Goal: Information Seeking & Learning: Learn about a topic

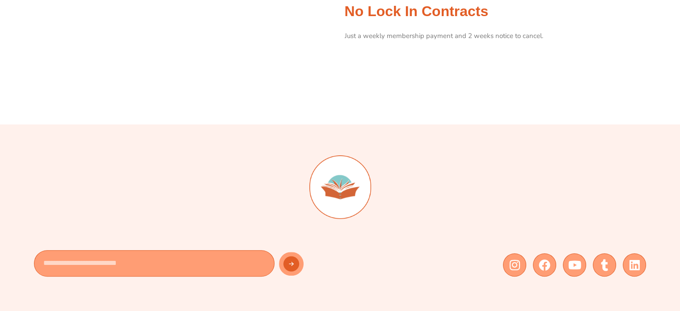
scroll to position [714, 0]
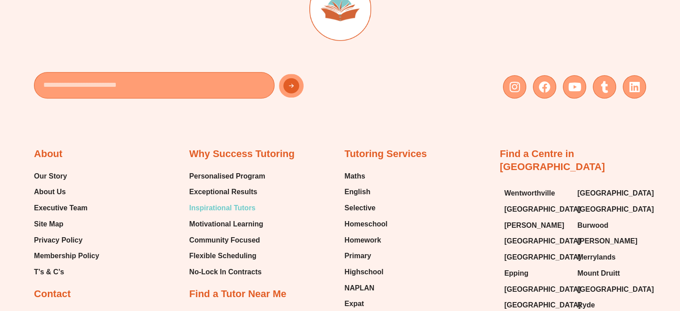
click at [234, 210] on span "Inspirational Tutors" at bounding box center [222, 207] width 66 height 13
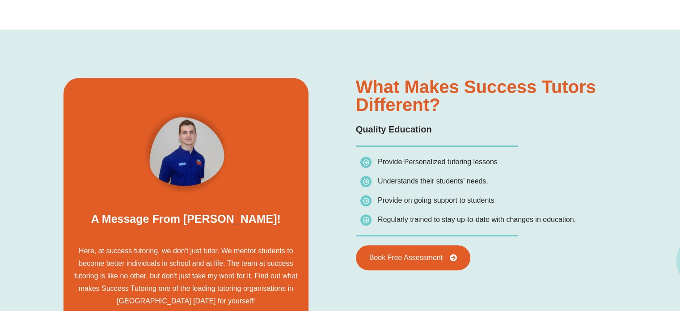
scroll to position [670, 0]
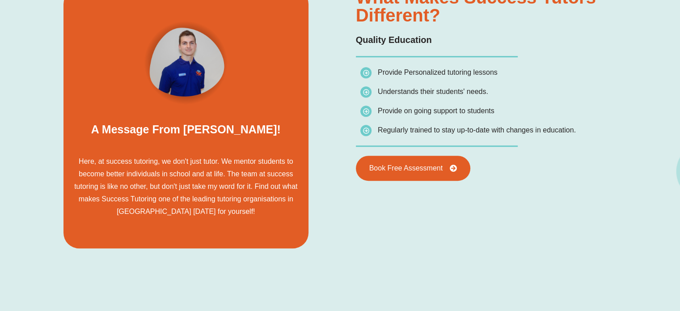
drag, startPoint x: 380, startPoint y: 70, endPoint x: 517, endPoint y: 82, distance: 137.3
click at [517, 82] on ul "Provide Personalized tutoring lessons Understands their students' needs. Provid…" at bounding box center [493, 101] width 266 height 70
click at [429, 83] on ul "Provide Personalized tutoring lessons Understands their students' needs. Provid…" at bounding box center [493, 101] width 266 height 70
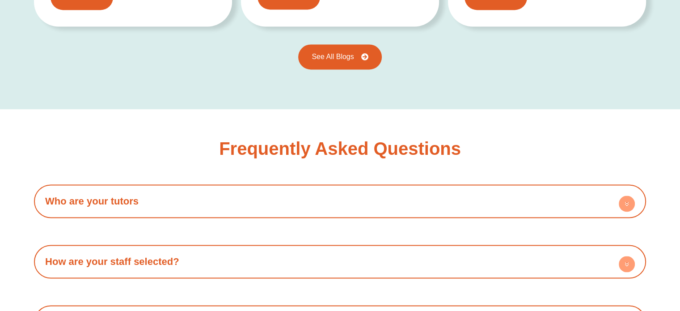
scroll to position [1654, 0]
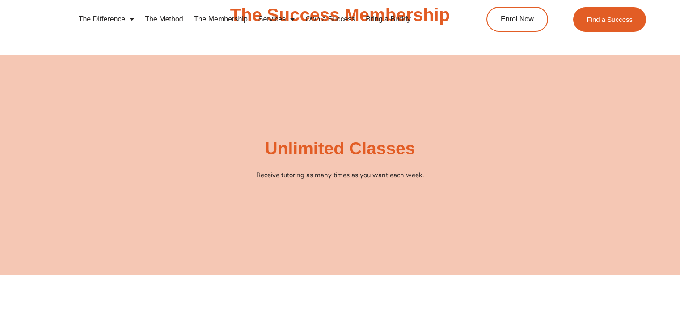
scroll to position [714, 0]
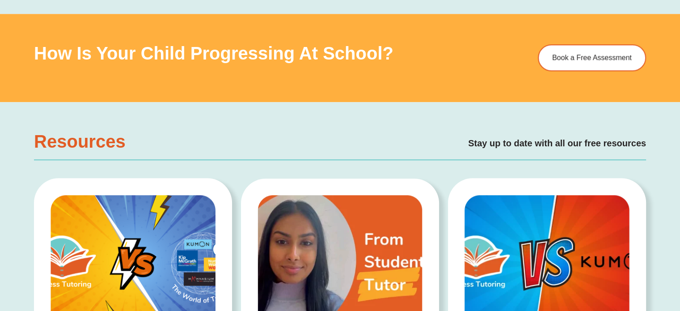
scroll to position [1162, 0]
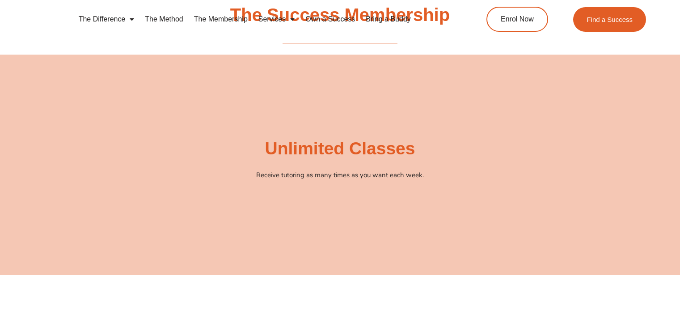
scroll to position [714, 0]
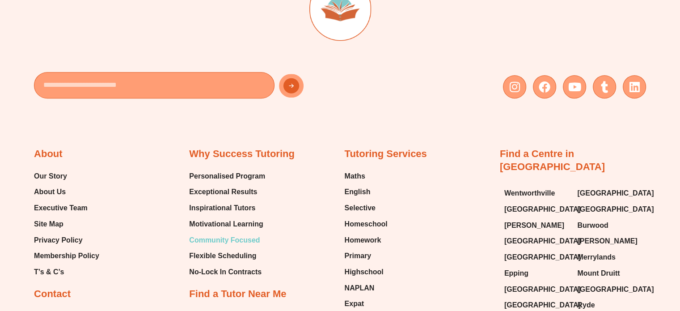
click at [215, 239] on span "Community Focused" at bounding box center [224, 239] width 71 height 13
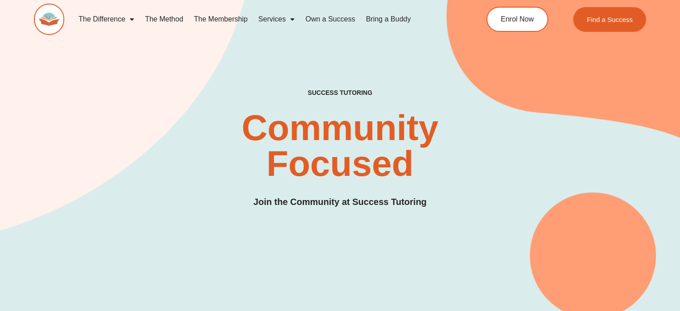
click at [215, 18] on link "The Membership" at bounding box center [221, 19] width 64 height 21
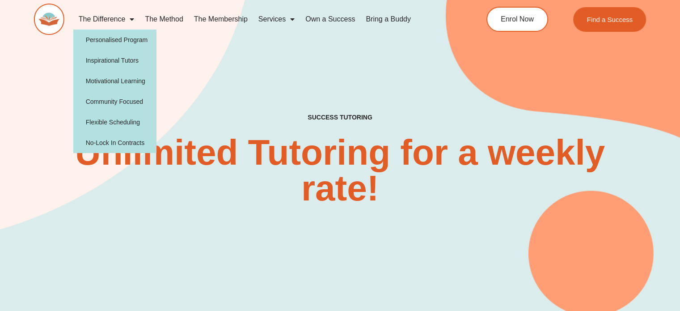
click at [108, 18] on link "The Difference" at bounding box center [106, 19] width 67 height 21
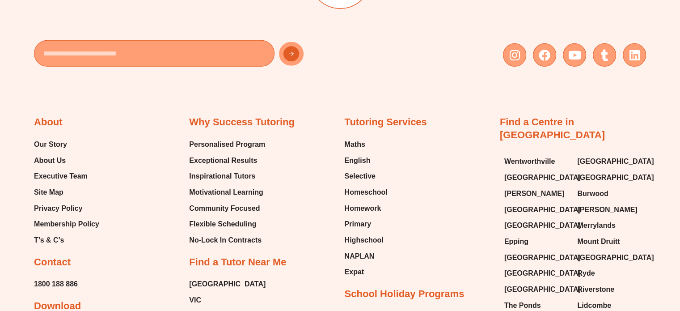
scroll to position [2726, 0]
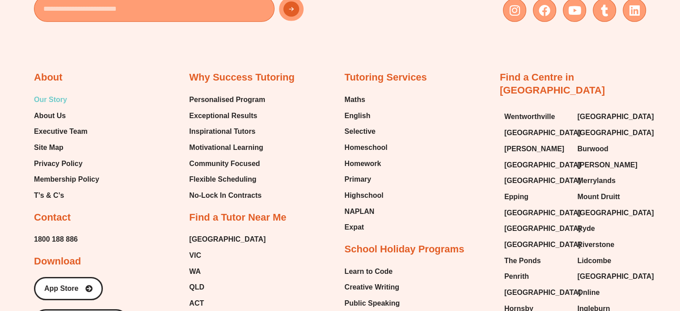
click at [46, 101] on span "Our Story" at bounding box center [50, 99] width 33 height 13
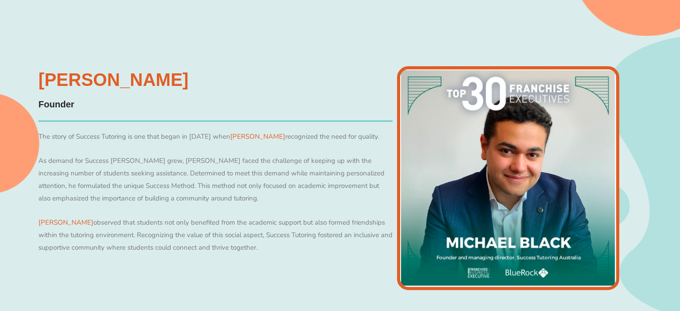
scroll to position [357, 0]
click at [345, 62] on div "[PERSON_NAME] Founder The story of Success Tutoring is one that began in [DATE]…" at bounding box center [340, 178] width 612 height 285
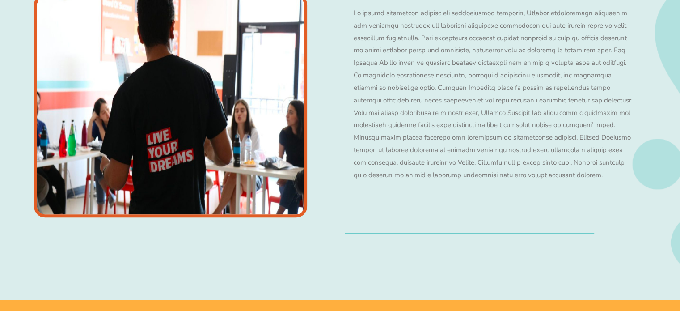
scroll to position [670, 0]
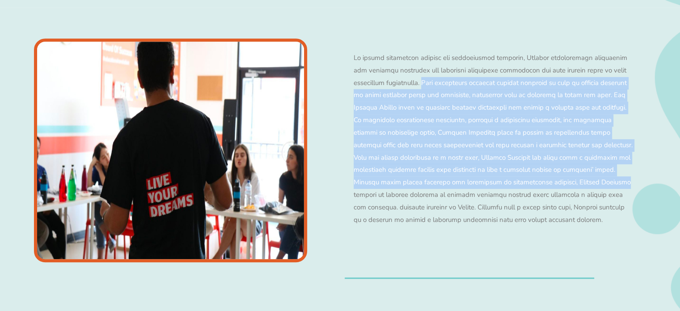
drag, startPoint x: 443, startPoint y: 82, endPoint x: 635, endPoint y: 185, distance: 217.8
click at [635, 185] on div at bounding box center [493, 144] width 288 height 195
click at [638, 132] on div at bounding box center [493, 145] width 297 height 204
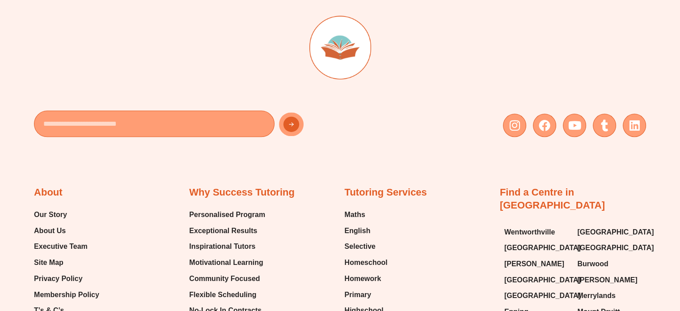
scroll to position [1296, 0]
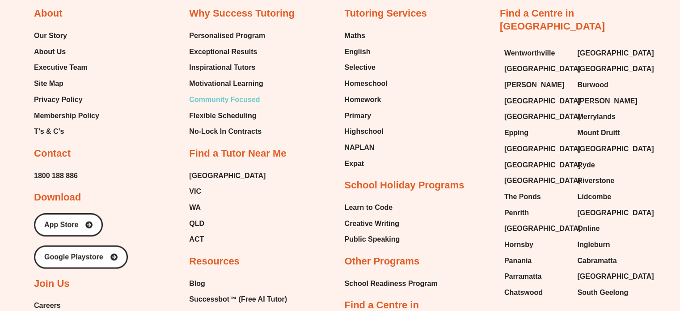
click at [232, 101] on span "Community Focused" at bounding box center [224, 99] width 71 height 13
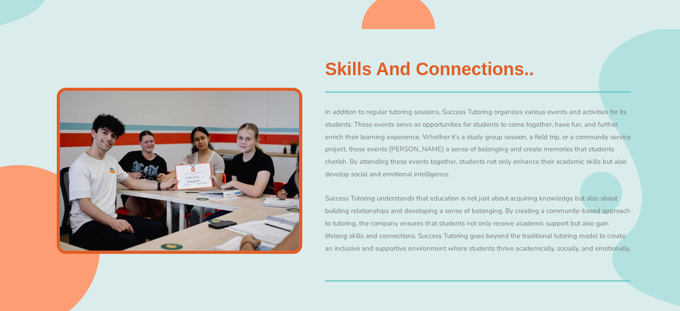
scroll to position [535, 0]
